Goal: Task Accomplishment & Management: Use online tool/utility

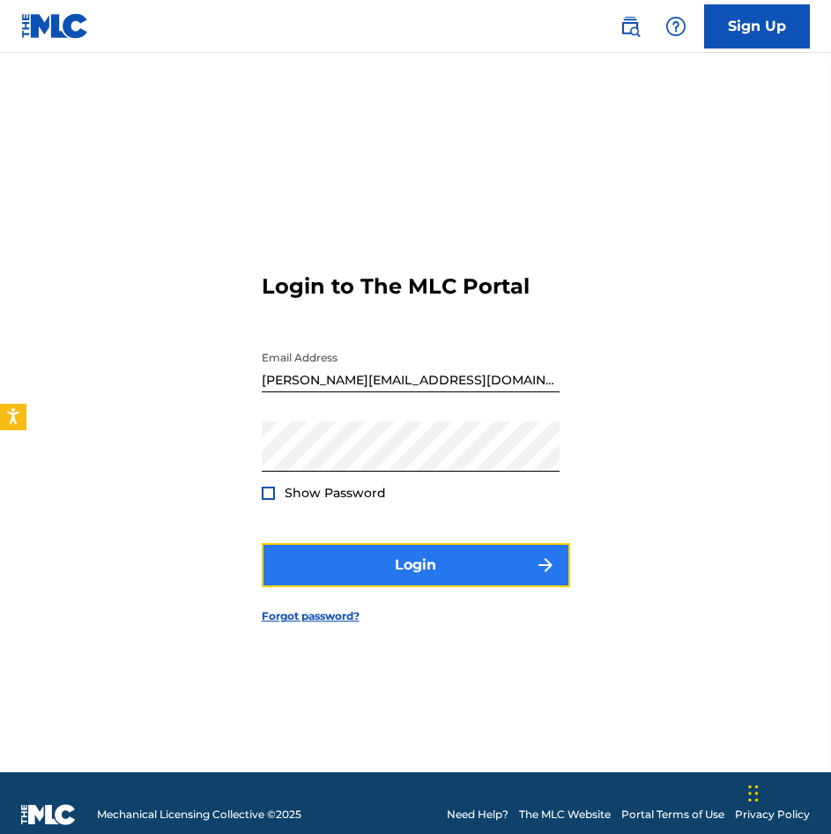
click at [455, 572] on button "Login" at bounding box center [416, 565] width 309 height 44
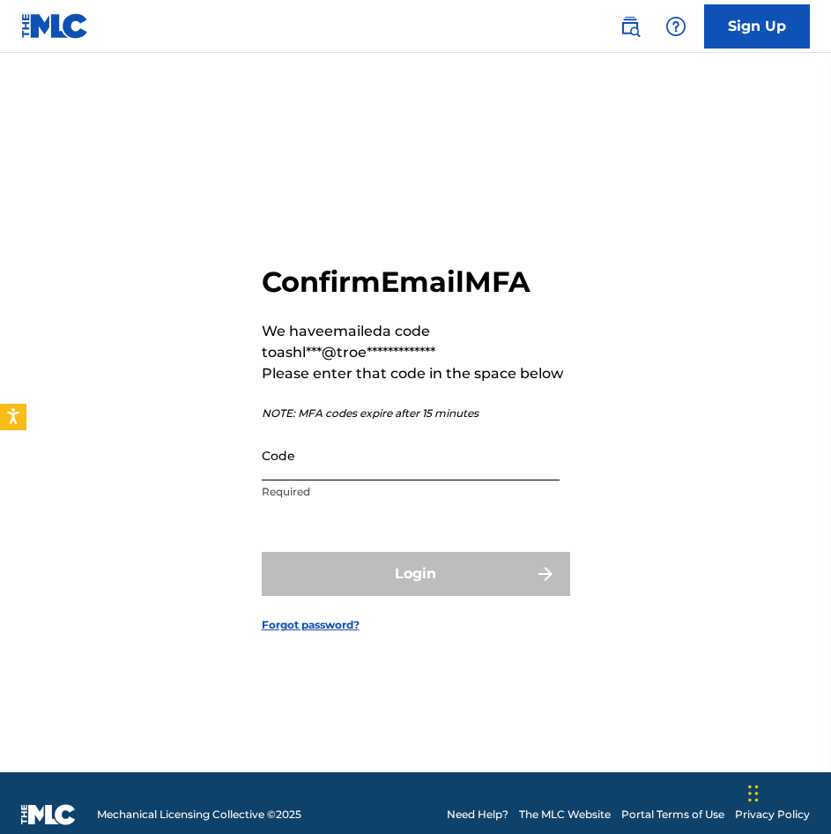
click at [396, 450] on input "Code" at bounding box center [411, 455] width 298 height 50
paste input "278495"
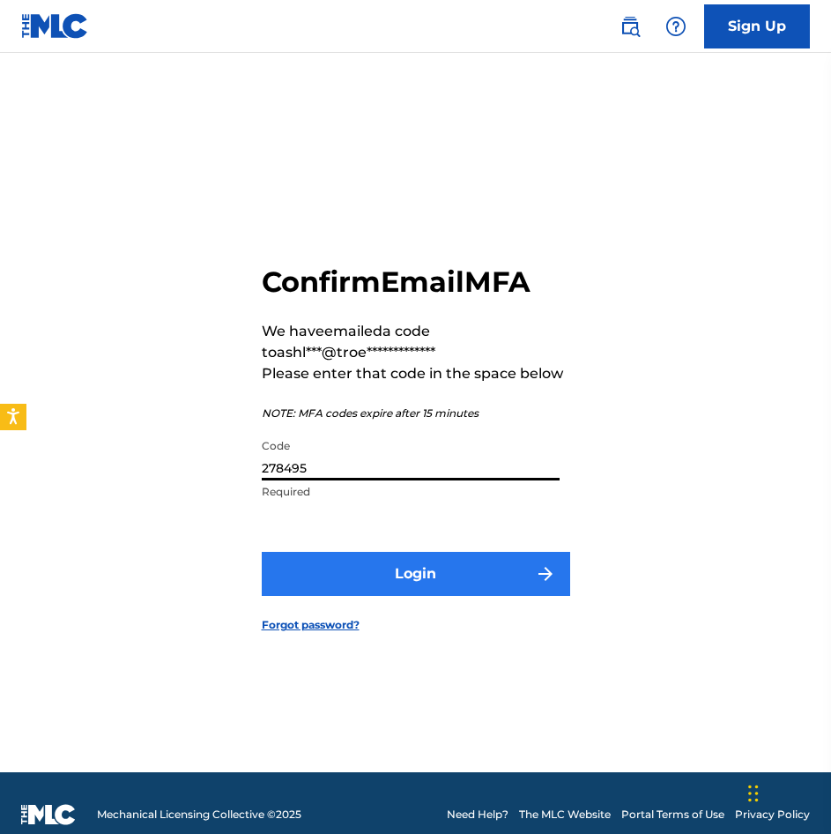
type input "278495"
click at [355, 585] on button "Login" at bounding box center [416, 574] width 309 height 44
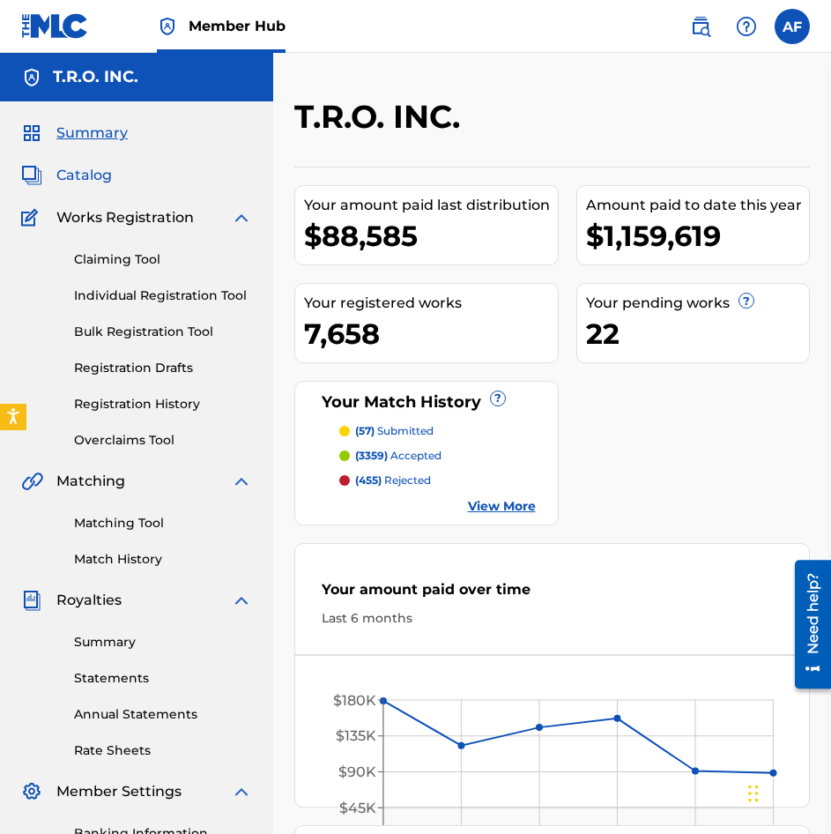
click at [101, 174] on span "Catalog" at bounding box center [84, 175] width 56 height 21
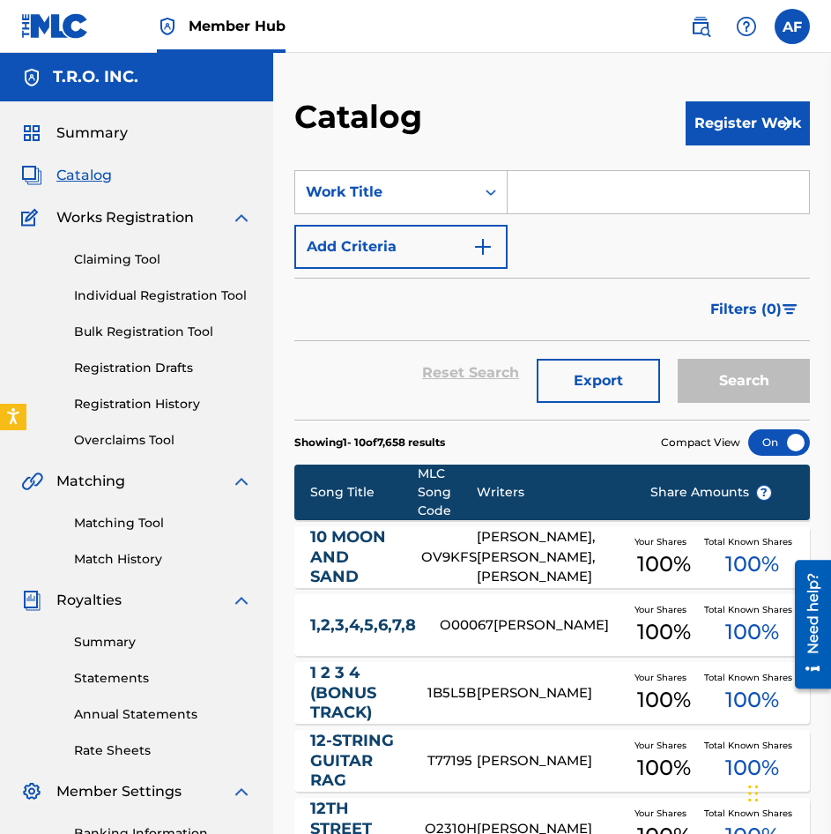
click at [110, 250] on div "Claiming Tool Individual Registration Tool Bulk Registration Tool Registration …" at bounding box center [136, 338] width 231 height 221
click at [134, 289] on link "Individual Registration Tool" at bounding box center [163, 296] width 178 height 19
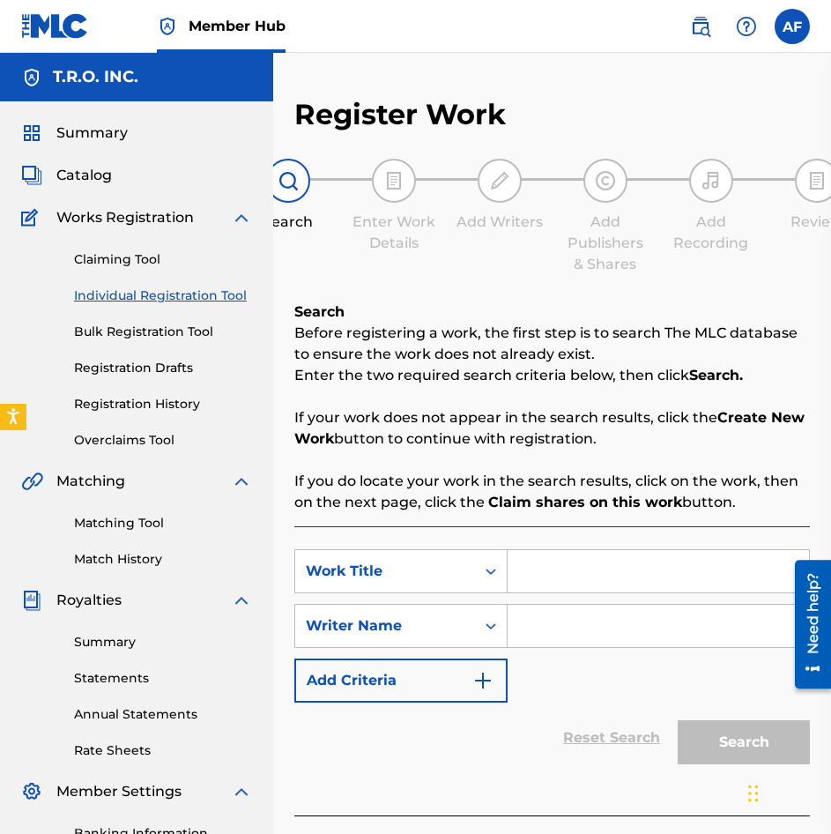
click at [126, 546] on div "Matching Tool Match History" at bounding box center [136, 530] width 231 height 77
click at [120, 558] on link "Match History" at bounding box center [163, 559] width 178 height 19
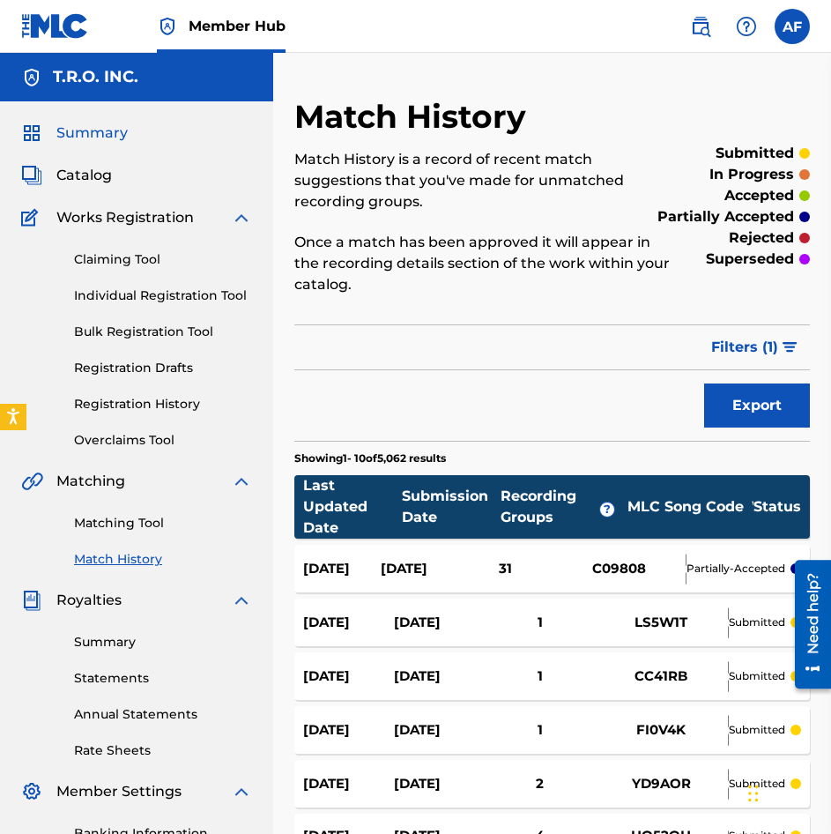
click at [88, 138] on span "Summary" at bounding box center [91, 133] width 71 height 21
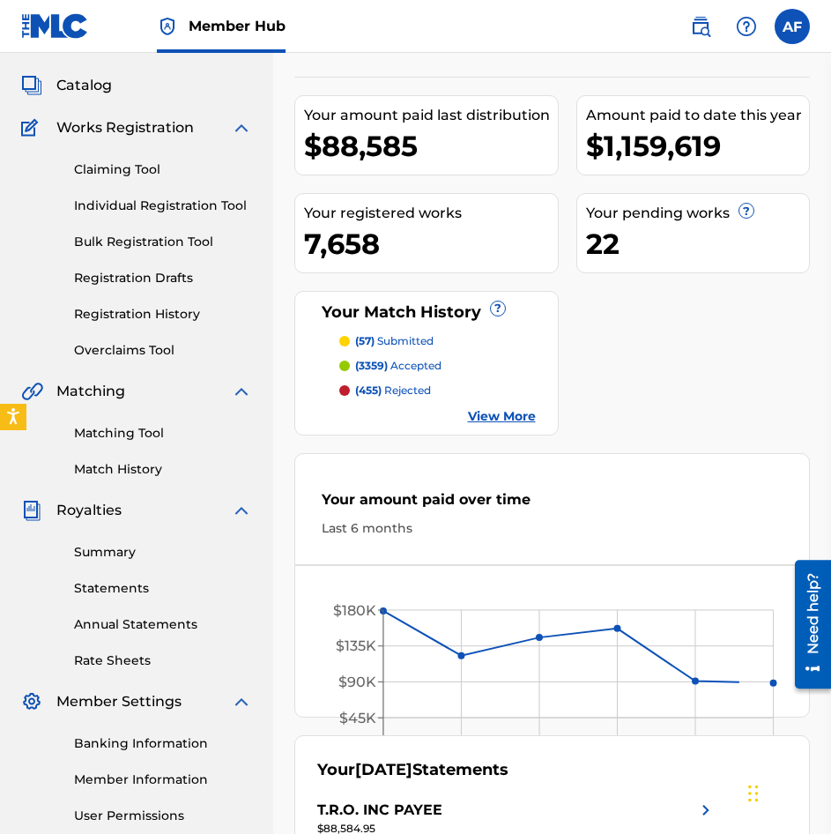
scroll to position [176, 0]
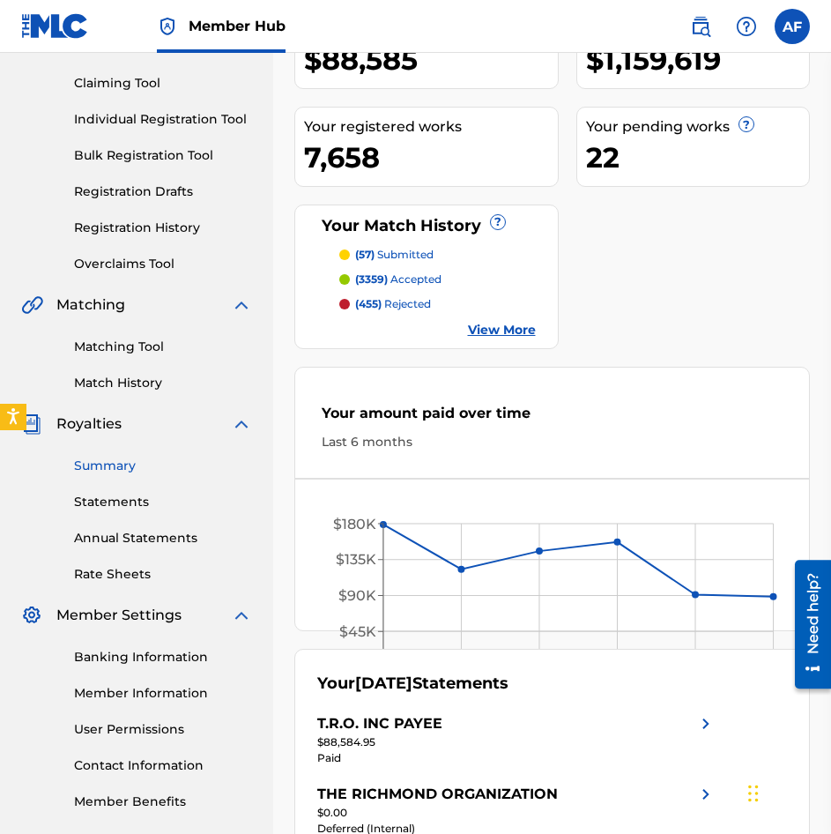
click at [105, 464] on link "Summary" at bounding box center [163, 466] width 178 height 19
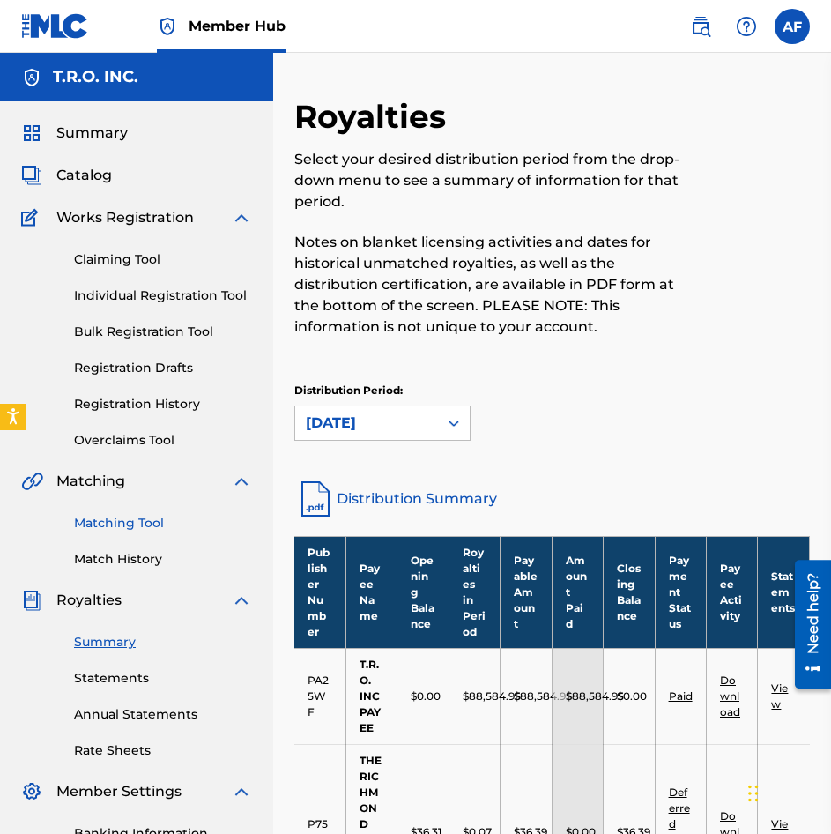
click at [112, 520] on link "Matching Tool" at bounding box center [163, 523] width 178 height 19
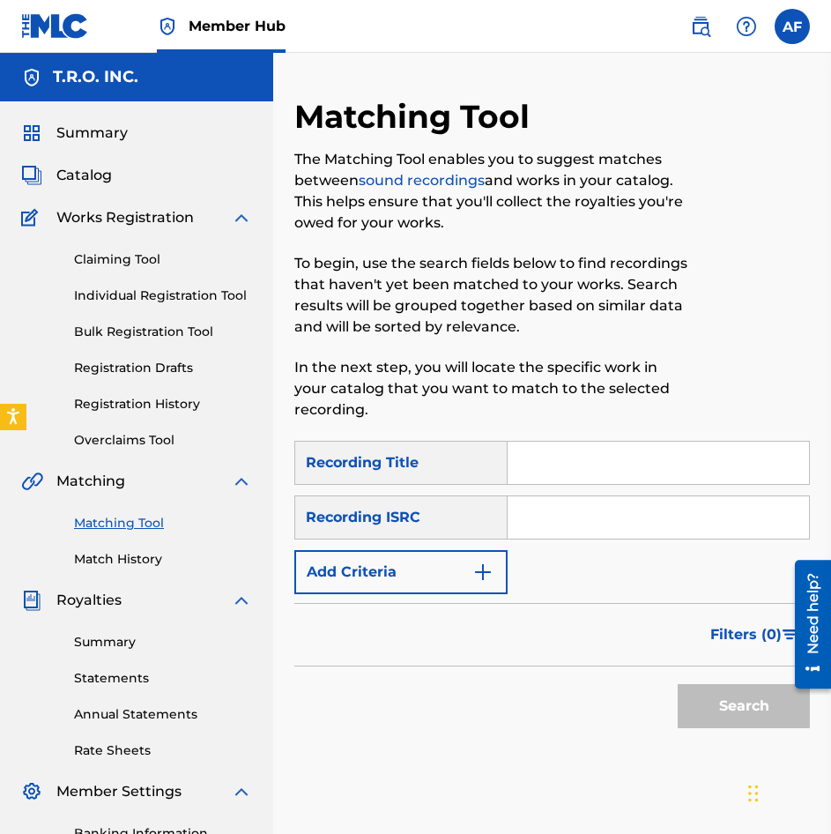
click at [544, 474] on input "Search Form" at bounding box center [659, 463] width 302 height 42
click at [462, 583] on button "Add Criteria" at bounding box center [401, 572] width 213 height 44
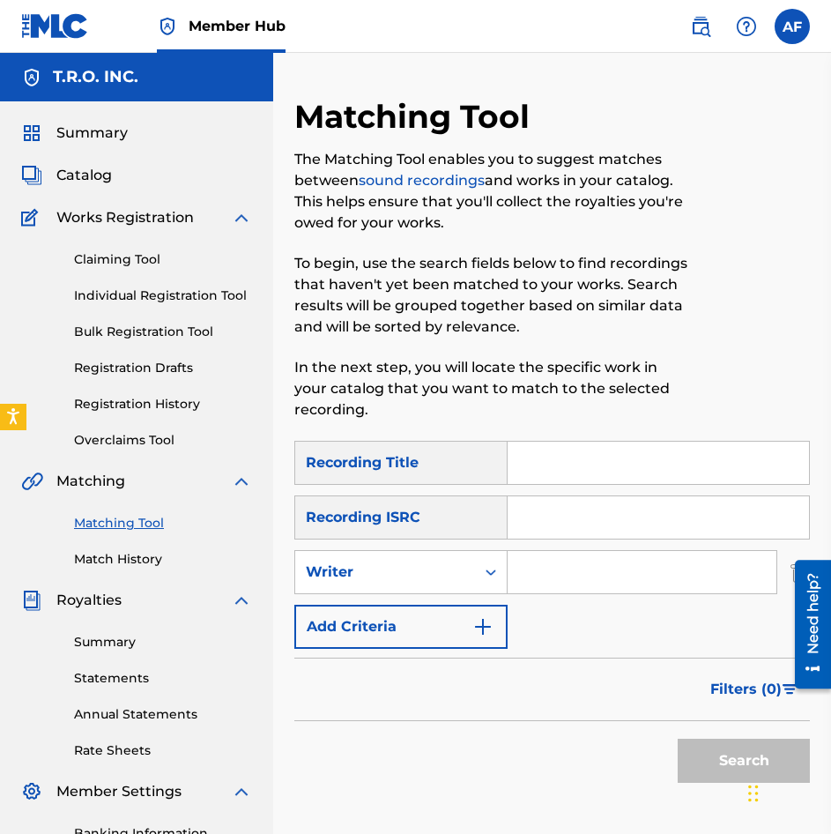
click at [518, 578] on input "Search Form" at bounding box center [642, 572] width 269 height 42
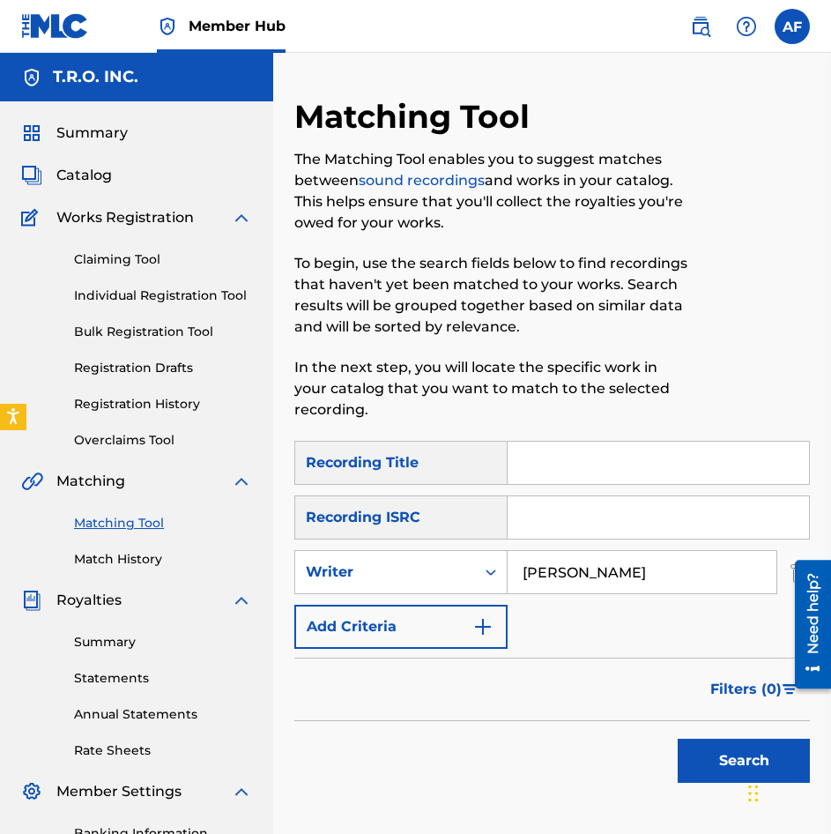
type input "[PERSON_NAME]"
click at [678, 739] on button "Search" at bounding box center [744, 761] width 132 height 44
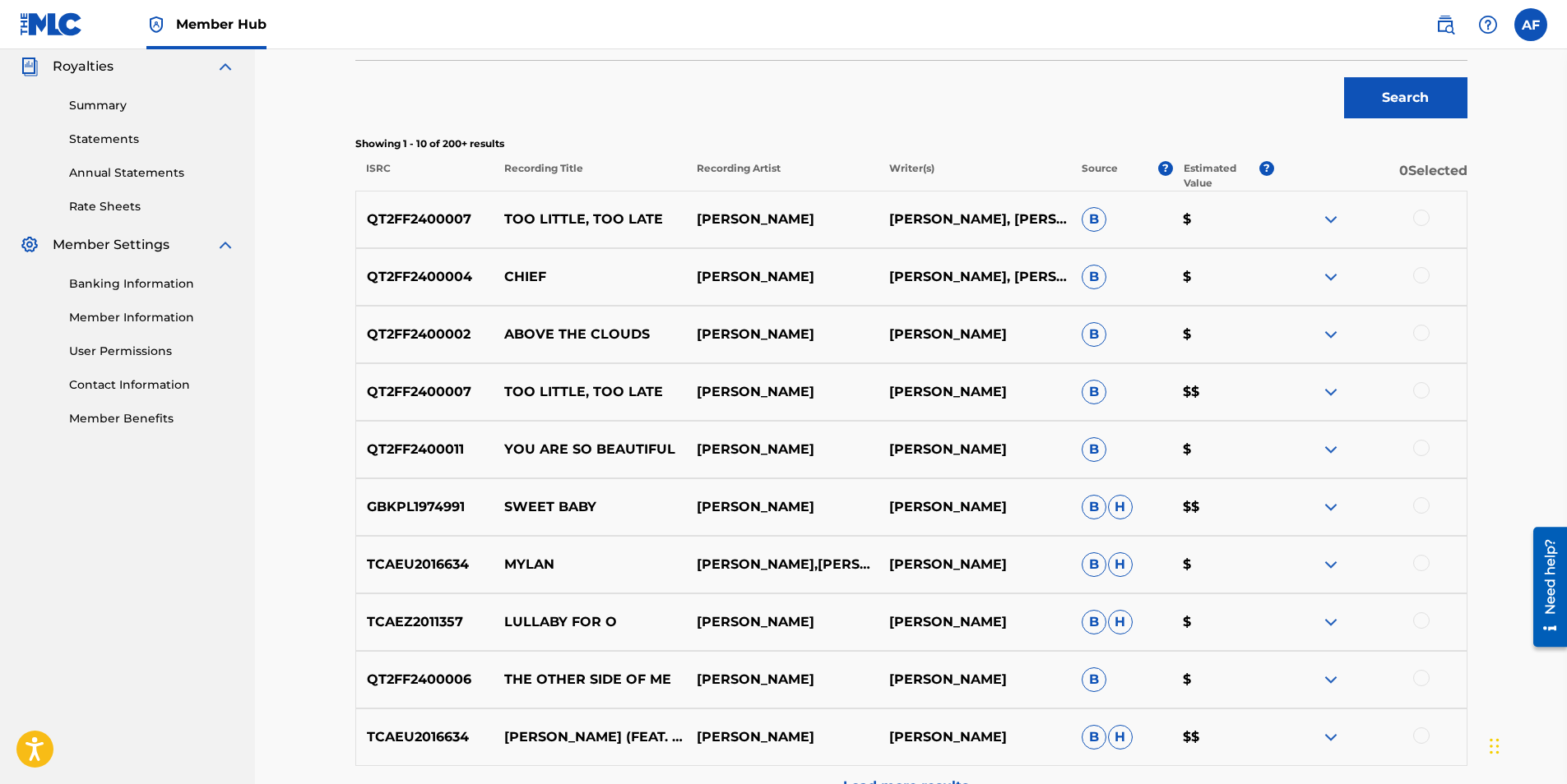
scroll to position [678, 0]
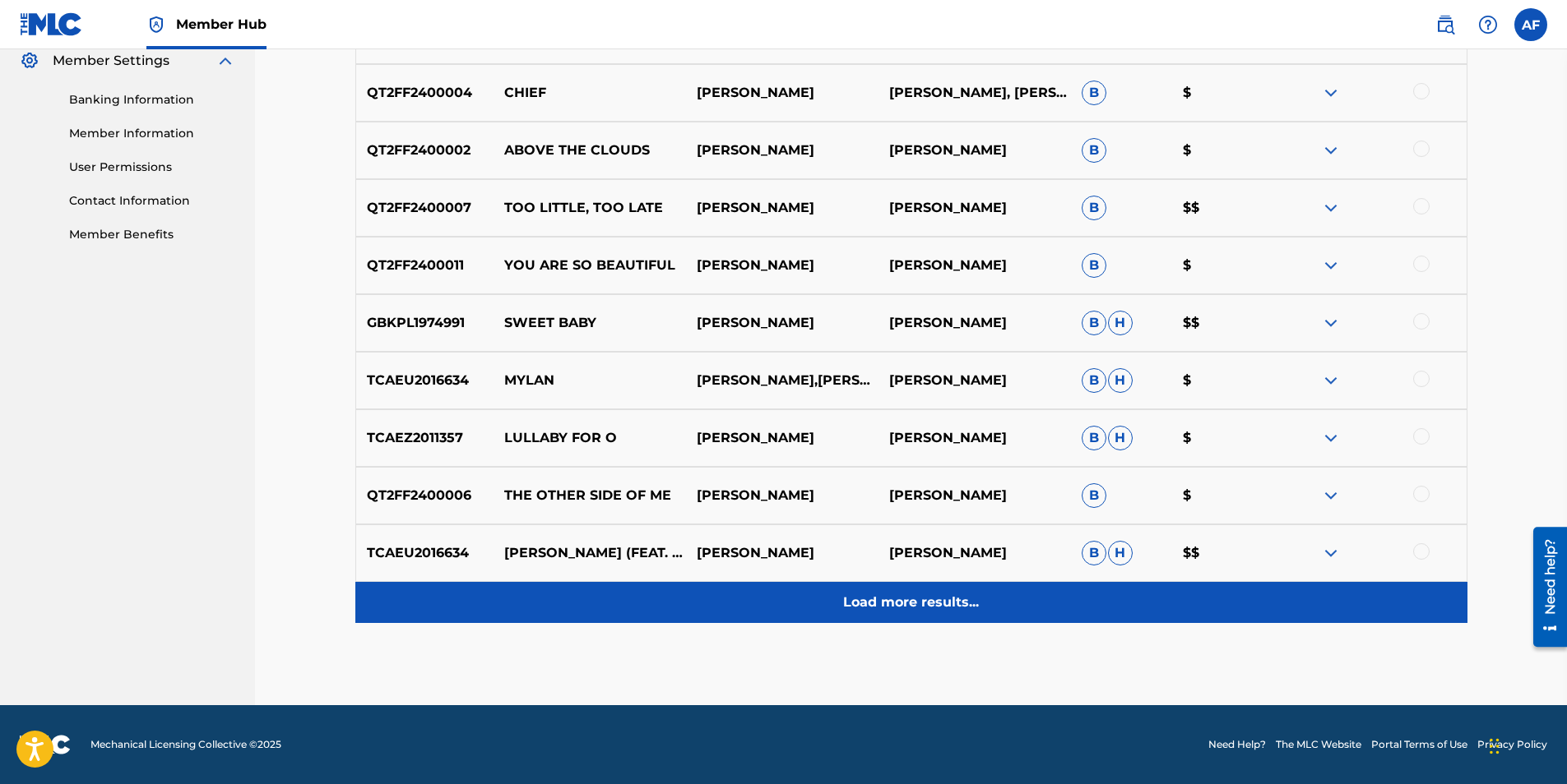
click at [775, 595] on p "Load more results..." at bounding box center [910, 602] width 135 height 20
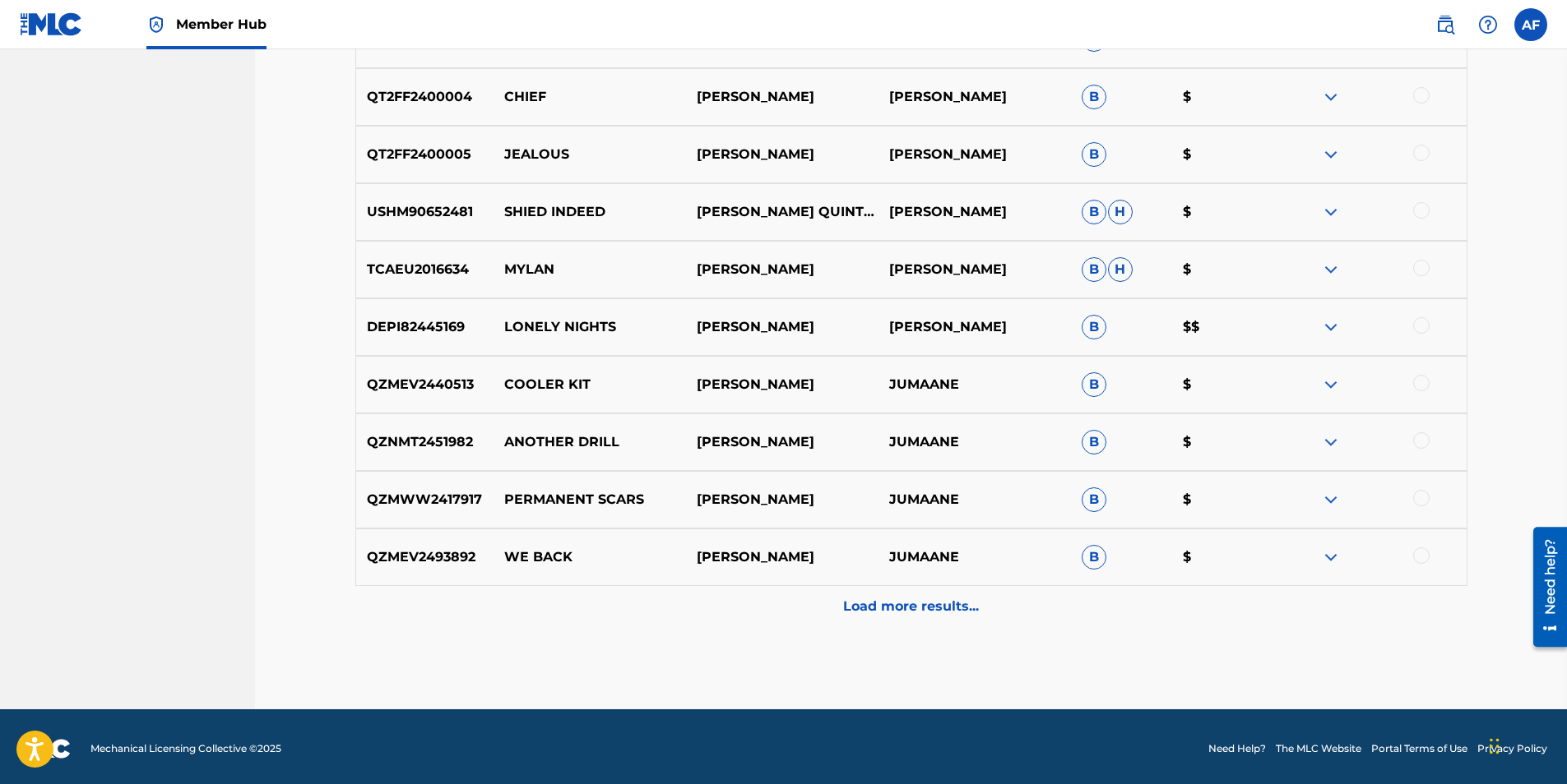
scroll to position [1253, 0]
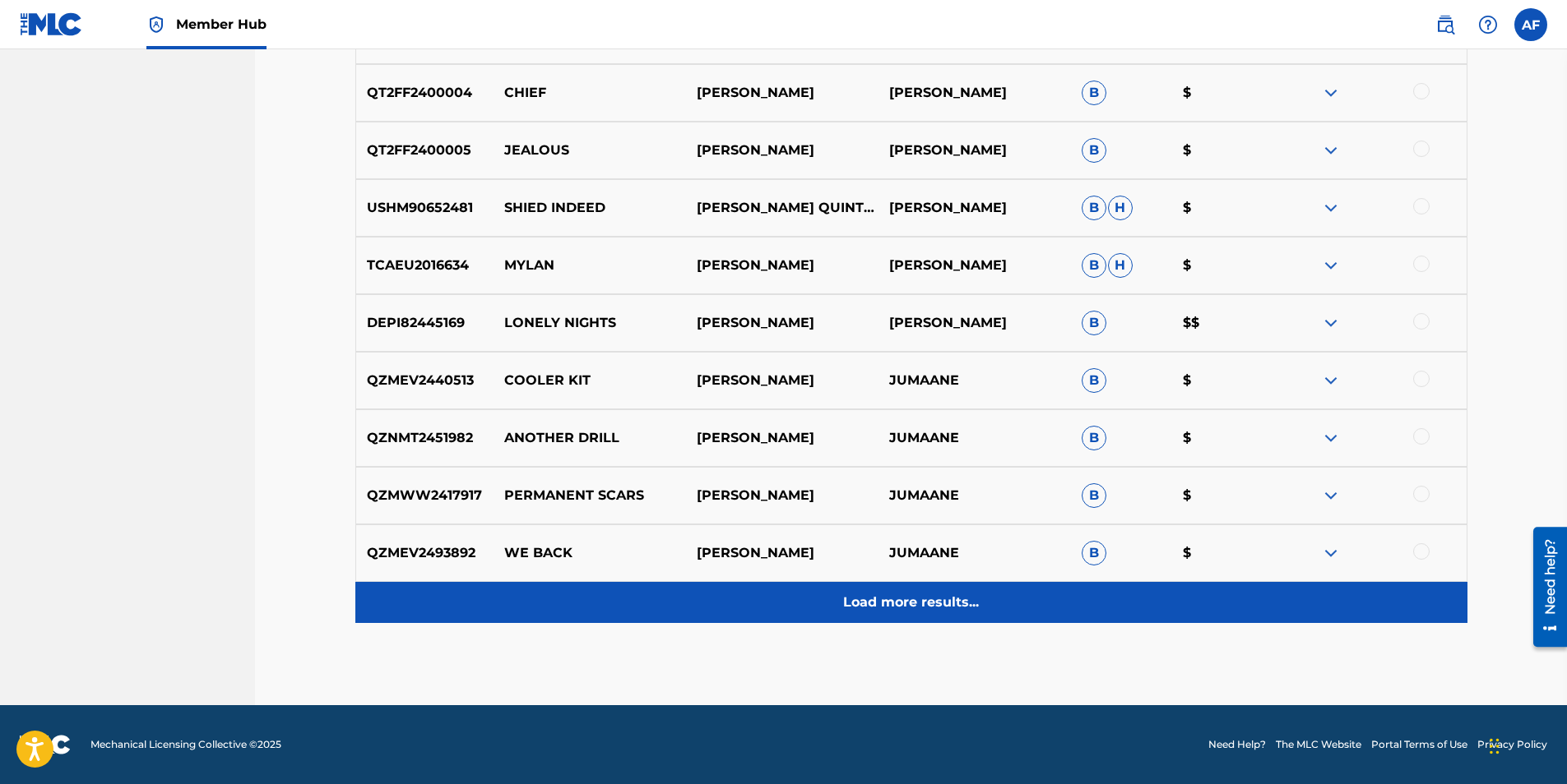
click at [775, 589] on div "Load more results..." at bounding box center [911, 602] width 1112 height 41
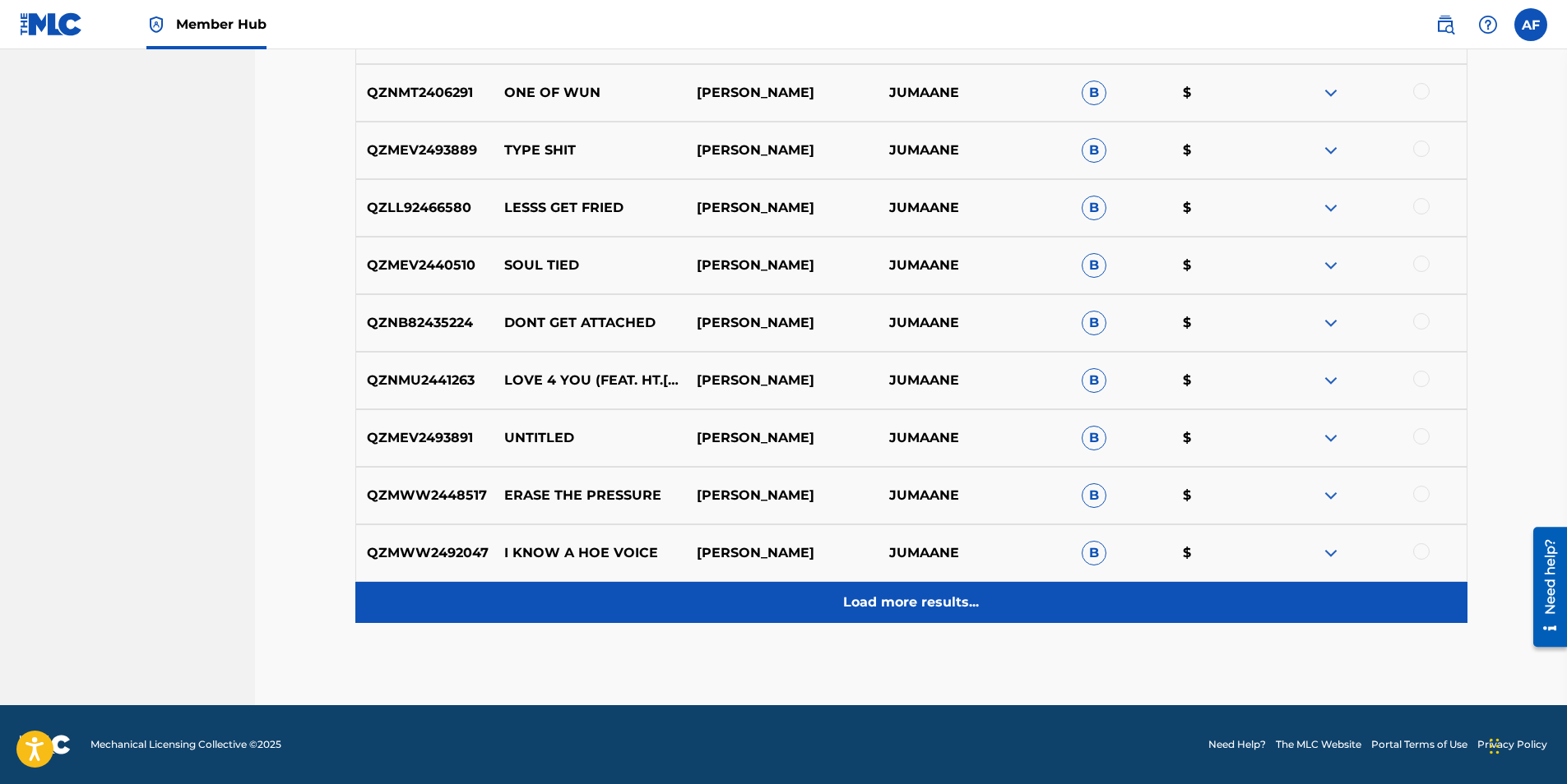
click at [775, 599] on p "Load more results..." at bounding box center [910, 602] width 135 height 20
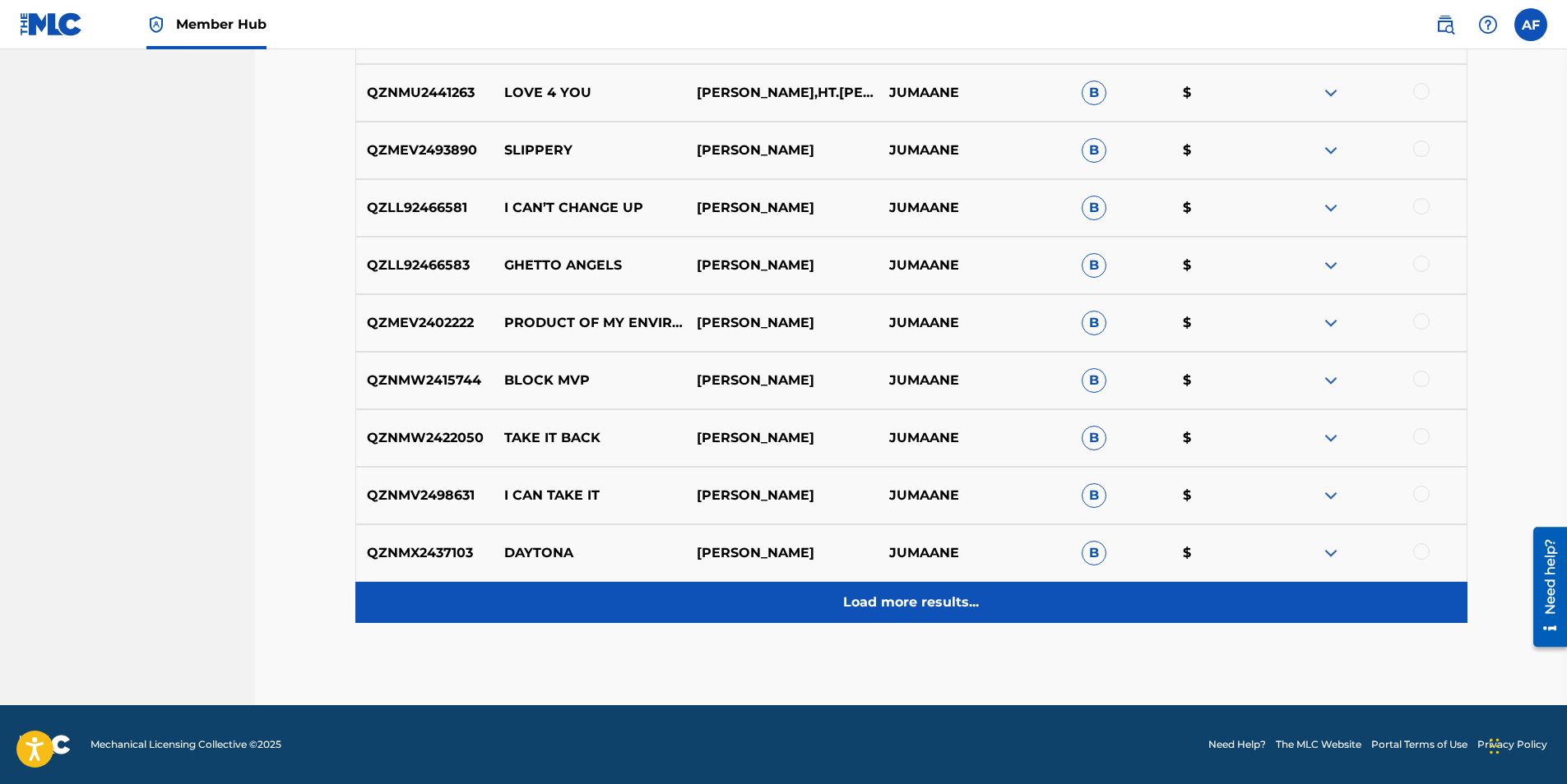
click at [775, 593] on p "Load more results..." at bounding box center [910, 602] width 135 height 20
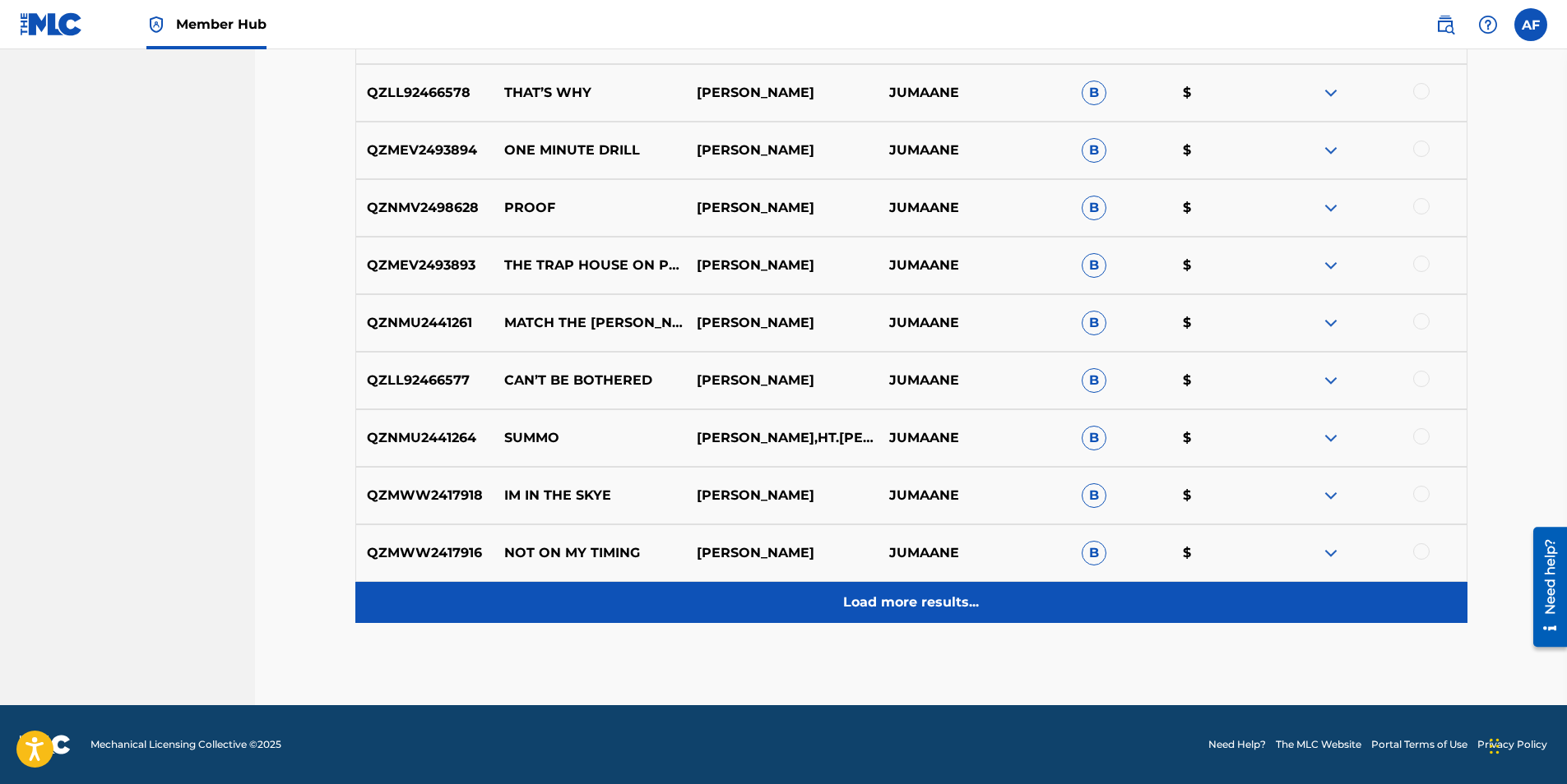
click at [775, 593] on p "Load more results..." at bounding box center [910, 602] width 135 height 20
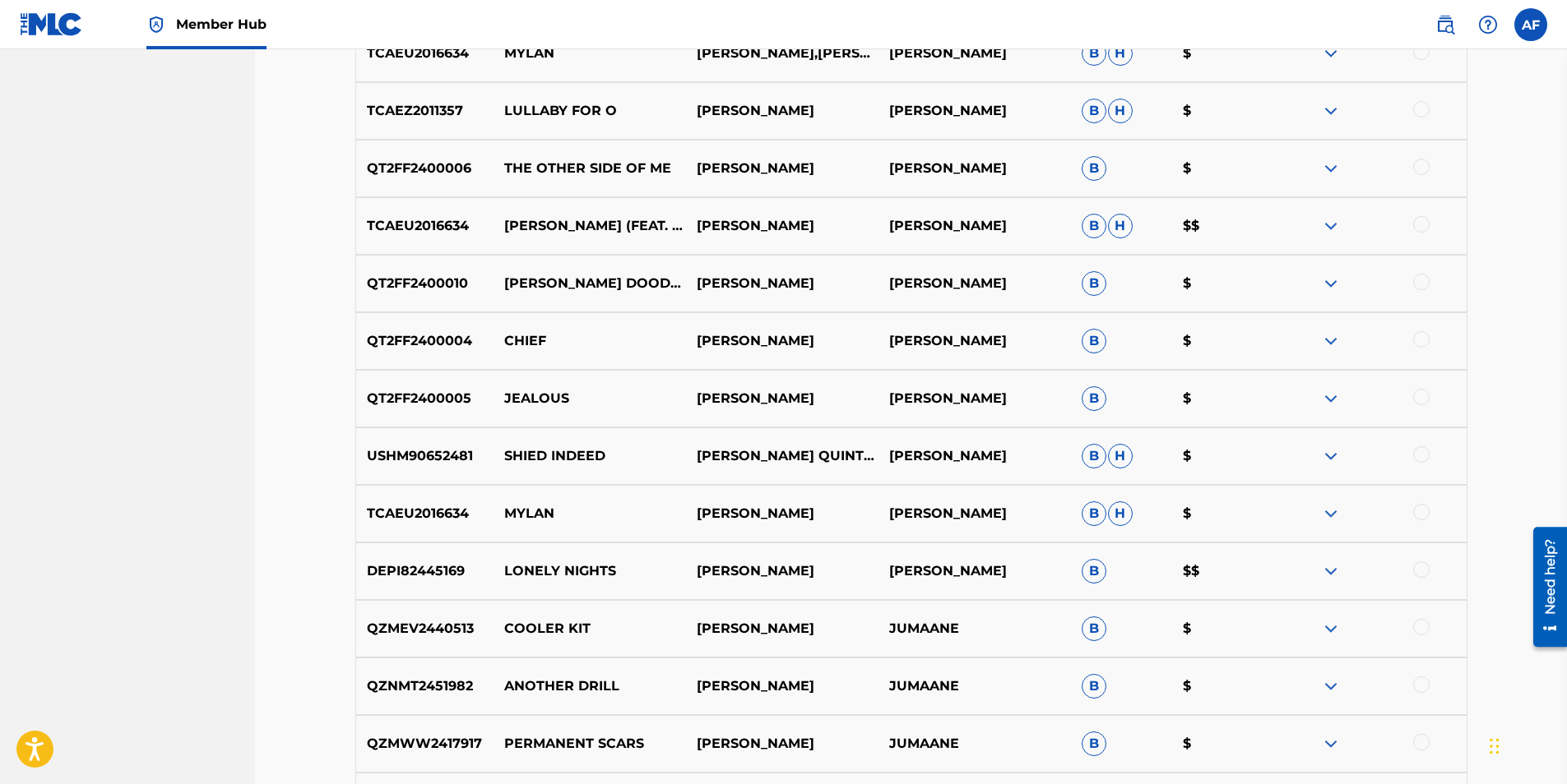
scroll to position [1006, 0]
